Goal: Navigation & Orientation: Find specific page/section

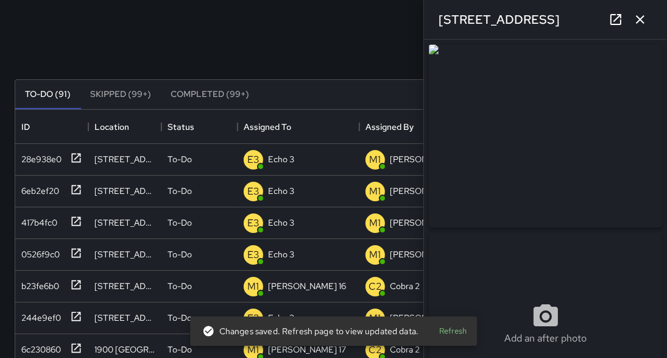
scroll to position [509, 630]
click at [265, 31] on div "Search Search New Task" at bounding box center [333, 49] width 643 height 63
click at [641, 25] on icon "button" at bounding box center [640, 19] width 15 height 15
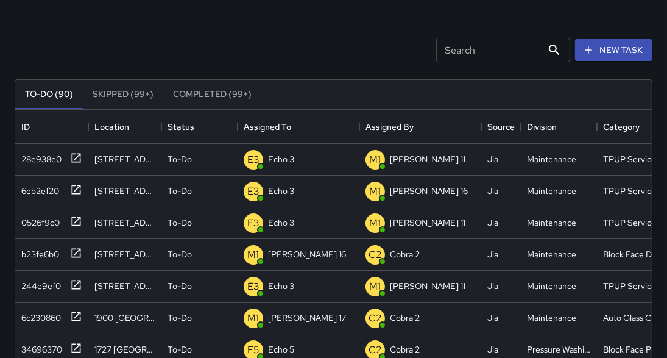
scroll to position [0, 0]
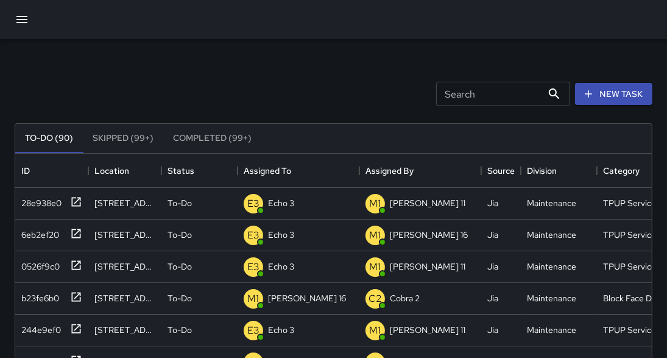
click at [18, 18] on icon "button" at bounding box center [22, 19] width 15 height 15
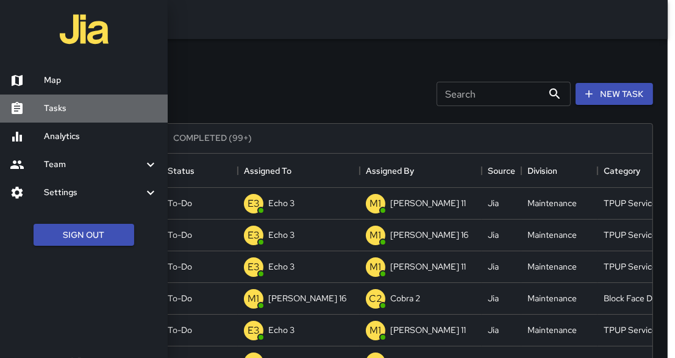
click at [61, 116] on link "Tasks" at bounding box center [84, 108] width 168 height 28
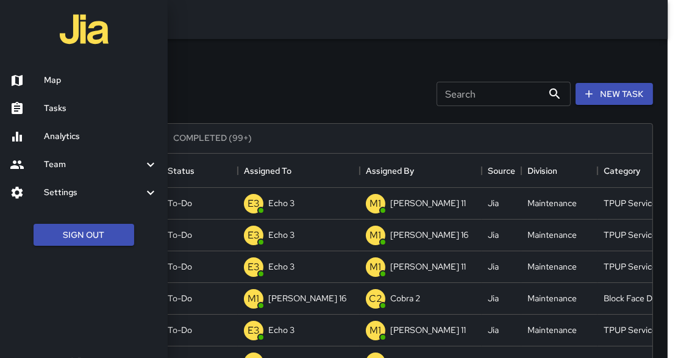
click at [394, 77] on div at bounding box center [337, 179] width 675 height 358
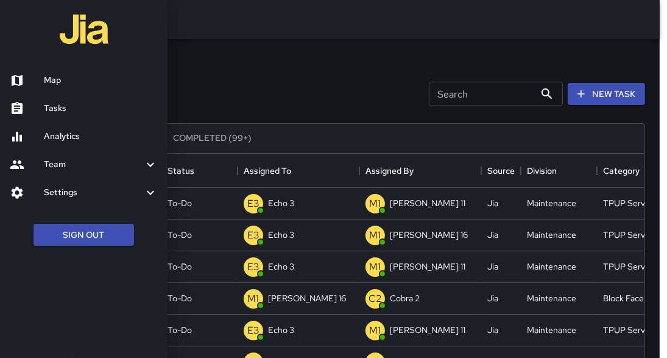
scroll to position [7, 8]
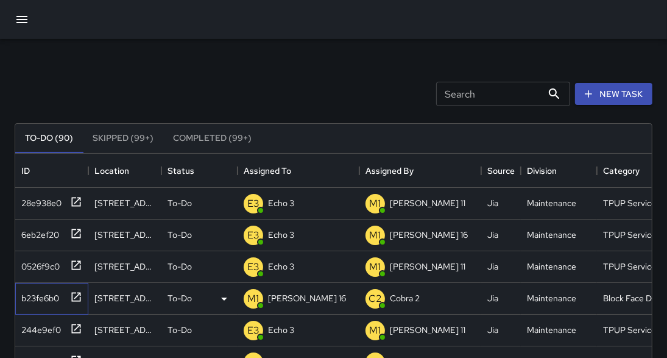
click at [76, 296] on icon at bounding box center [76, 296] width 9 height 9
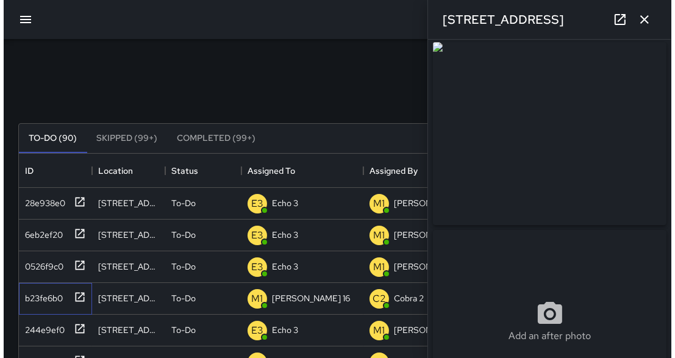
scroll to position [10, 0]
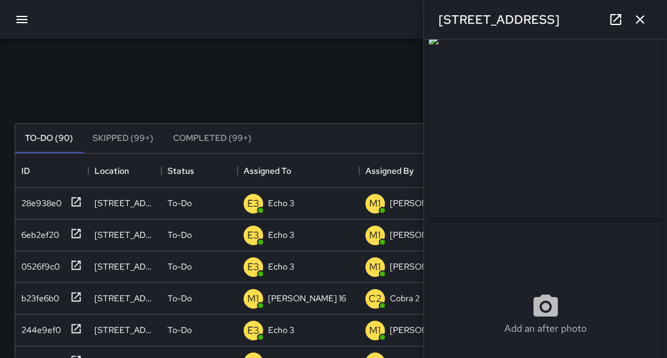
click at [353, 83] on div "Search Search New Task" at bounding box center [333, 93] width 643 height 63
click at [644, 18] on icon "button" at bounding box center [640, 19] width 15 height 15
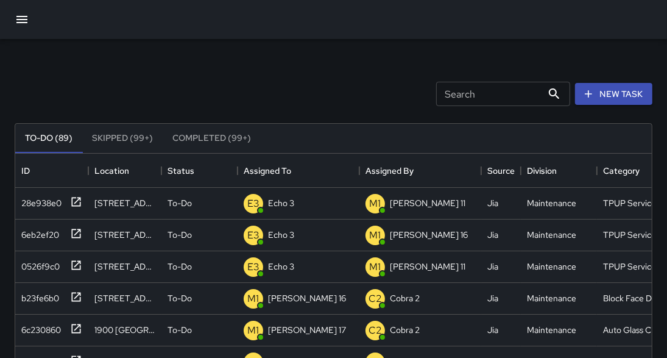
click at [23, 16] on icon "button" at bounding box center [21, 19] width 11 height 7
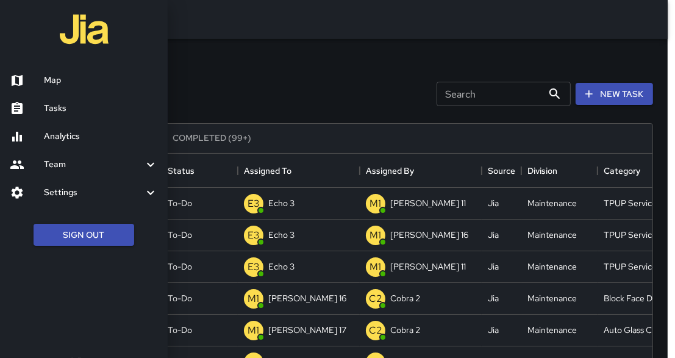
click at [59, 89] on link "Map" at bounding box center [84, 80] width 168 height 28
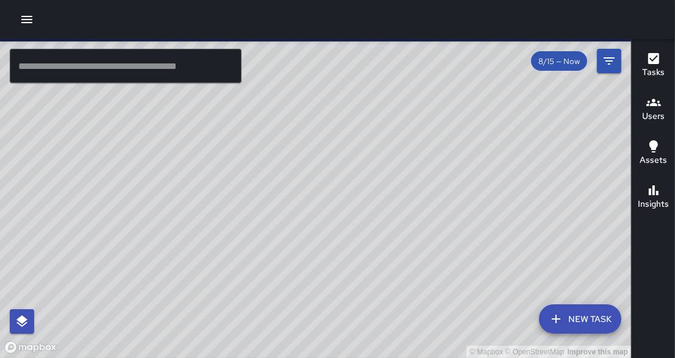
drag, startPoint x: 349, startPoint y: 254, endPoint x: 480, endPoint y: 227, distance: 133.9
click at [480, 227] on div "© Mapbox © OpenStreetMap Improve this map" at bounding box center [315, 198] width 631 height 319
drag, startPoint x: 284, startPoint y: 207, endPoint x: 388, endPoint y: 66, distance: 175.6
click at [392, 59] on div "© Mapbox © OpenStreetMap Improve this map" at bounding box center [315, 198] width 631 height 319
drag, startPoint x: 291, startPoint y: 222, endPoint x: 450, endPoint y: 91, distance: 206.1
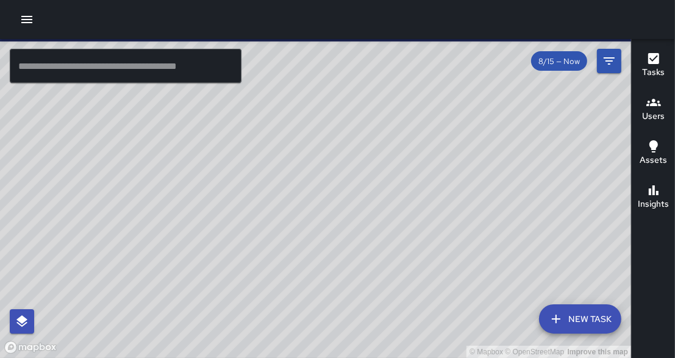
click at [471, 65] on div "© Mapbox © OpenStreetMap Improve this map" at bounding box center [315, 198] width 631 height 319
drag, startPoint x: 283, startPoint y: 232, endPoint x: 271, endPoint y: 170, distance: 62.9
click at [271, 171] on div "© Mapbox © OpenStreetMap Improve this map" at bounding box center [315, 198] width 631 height 319
drag, startPoint x: 446, startPoint y: 108, endPoint x: 363, endPoint y: 272, distance: 183.4
click at [360, 282] on div "© Mapbox © OpenStreetMap Improve this map" at bounding box center [315, 198] width 631 height 319
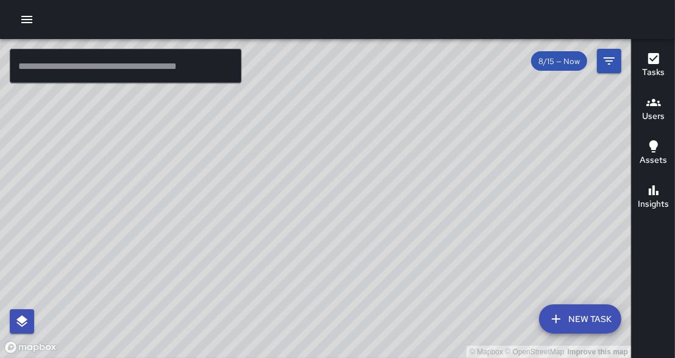
drag, startPoint x: 428, startPoint y: 160, endPoint x: 404, endPoint y: 237, distance: 80.6
click at [404, 237] on div "© Mapbox © OpenStreetMap Improve this map" at bounding box center [315, 198] width 631 height 319
